Goal: Task Accomplishment & Management: Use online tool/utility

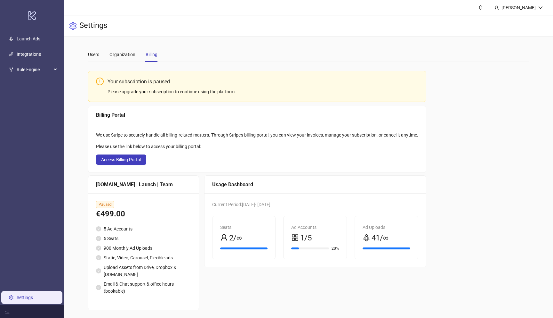
scroll to position [3, 0]
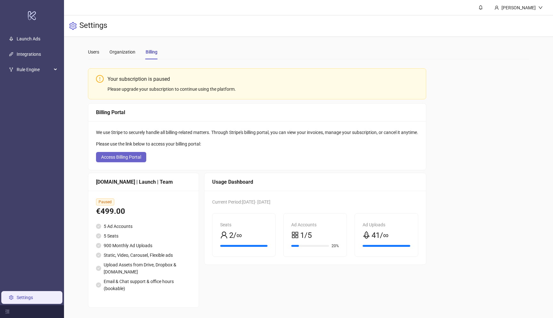
click at [140, 157] on span "Access Billing Portal" at bounding box center [121, 156] width 40 height 5
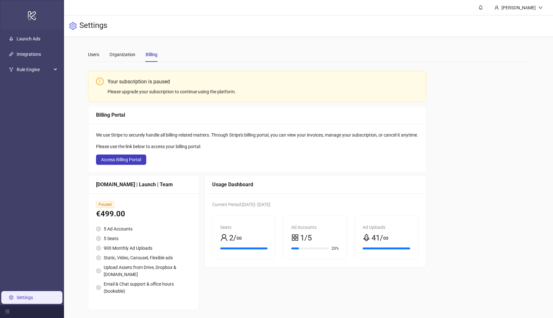
click at [31, 13] on icon at bounding box center [32, 15] width 8 height 9
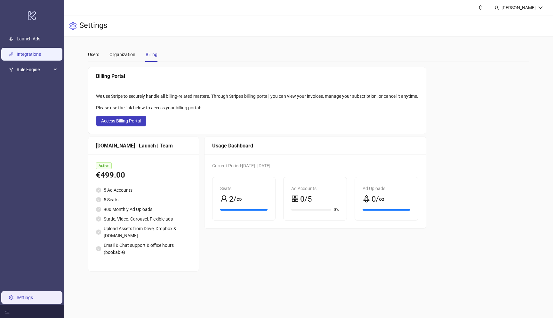
click at [34, 52] on link "Integrations" at bounding box center [29, 54] width 24 height 5
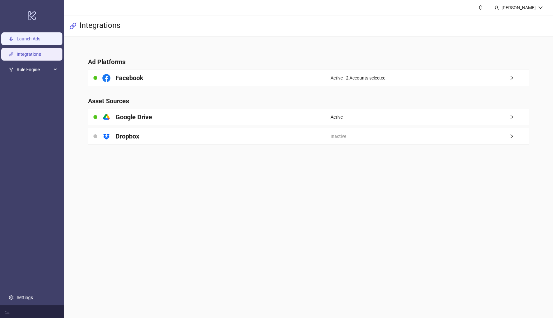
click at [33, 36] on link "Launch Ads" at bounding box center [29, 38] width 24 height 5
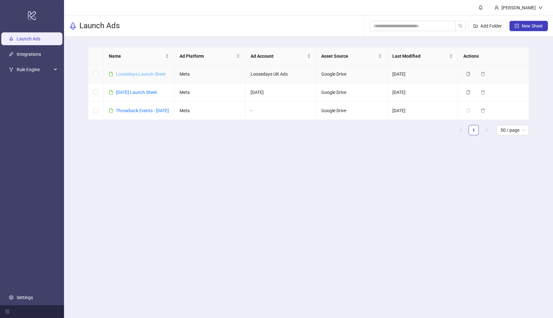
click at [131, 76] on link "Loosedays Launch Sheet" at bounding box center [141, 73] width 50 height 5
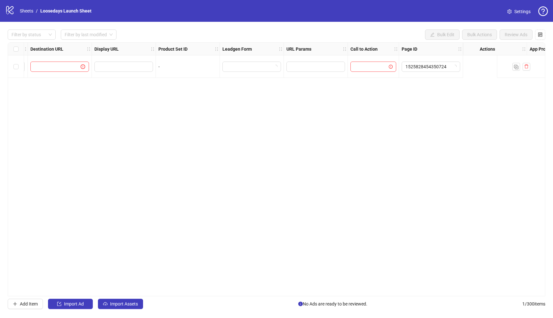
scroll to position [0, 699]
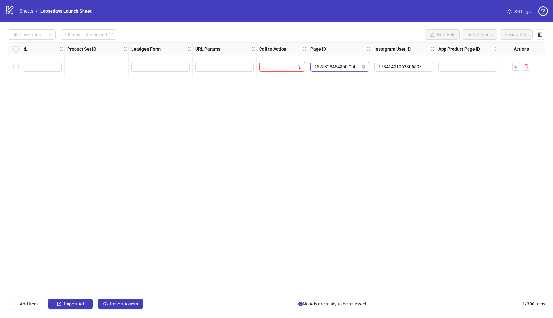
click at [321, 66] on span "1525828454350724" at bounding box center [339, 67] width 51 height 10
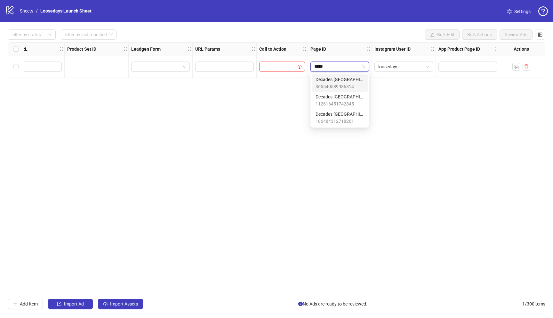
type input "******"
click at [394, 67] on span "loosedays" at bounding box center [403, 67] width 51 height 10
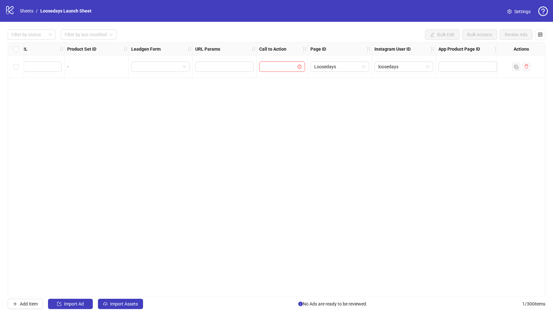
click at [241, 142] on div "Ad Format Ad Name Campaign & Ad Set Assets Descriptions Headlines Primary Texts…" at bounding box center [277, 169] width 538 height 254
